Goal: Information Seeking & Learning: Learn about a topic

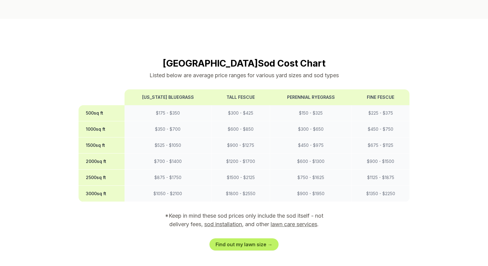
scroll to position [463, 0]
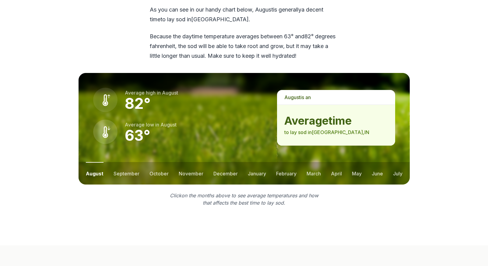
scroll to position [789, 0]
click at [137, 162] on button "september" at bounding box center [127, 173] width 26 height 23
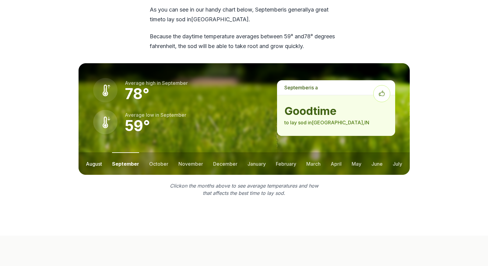
click at [89, 153] on button "august" at bounding box center [94, 164] width 16 height 23
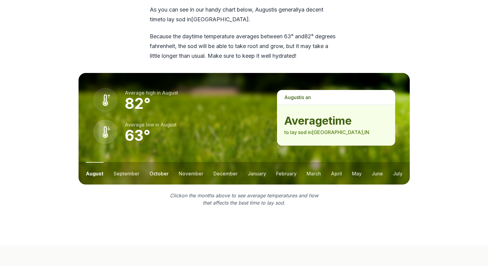
click at [153, 162] on button "october" at bounding box center [159, 173] width 19 height 23
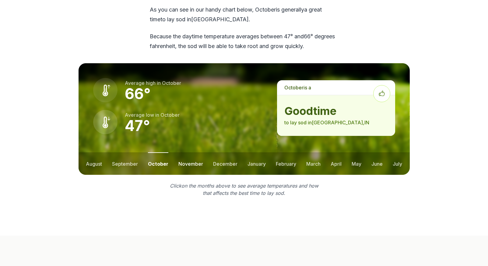
click at [185, 153] on button "november" at bounding box center [190, 164] width 25 height 23
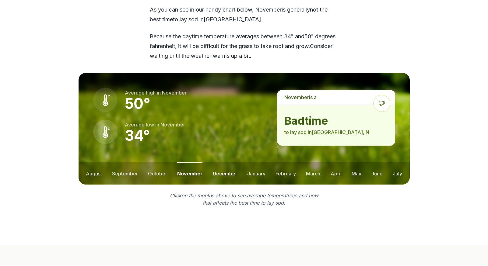
click at [220, 162] on button "december" at bounding box center [225, 173] width 24 height 23
click at [248, 162] on button "january" at bounding box center [256, 173] width 18 height 23
click at [284, 162] on button "february" at bounding box center [286, 173] width 20 height 23
click at [308, 162] on button "march" at bounding box center [314, 173] width 14 height 23
click at [333, 162] on button "april" at bounding box center [336, 173] width 11 height 23
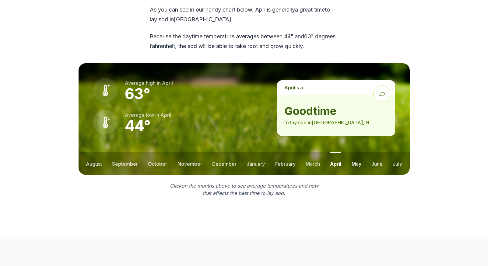
click at [358, 153] on button "may" at bounding box center [357, 164] width 10 height 23
click at [376, 153] on button "june" at bounding box center [377, 164] width 11 height 23
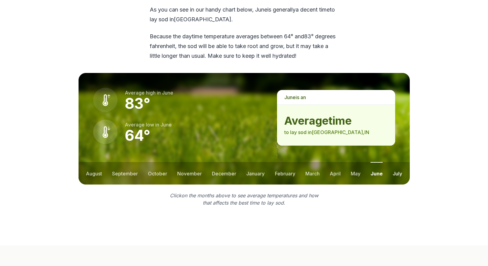
click at [398, 162] on button "july" at bounding box center [397, 173] width 9 height 23
click at [132, 162] on button "september" at bounding box center [125, 173] width 26 height 23
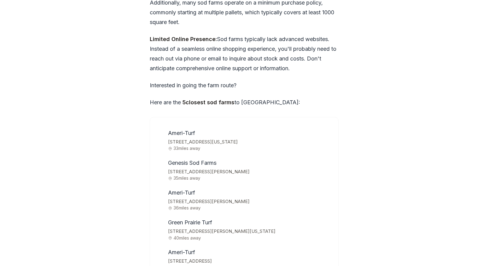
scroll to position [1867, 0]
drag, startPoint x: 169, startPoint y: 161, endPoint x: 199, endPoint y: 162, distance: 29.9
click at [199, 188] on li "Ameri-Turf [STREET_ADDRESS][PERSON_NAME] 36 miles away" at bounding box center [248, 199] width 165 height 23
copy span "Ameri-Turf"
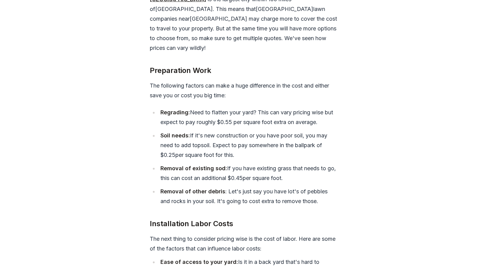
scroll to position [2242, 0]
